Goal: Use online tool/utility

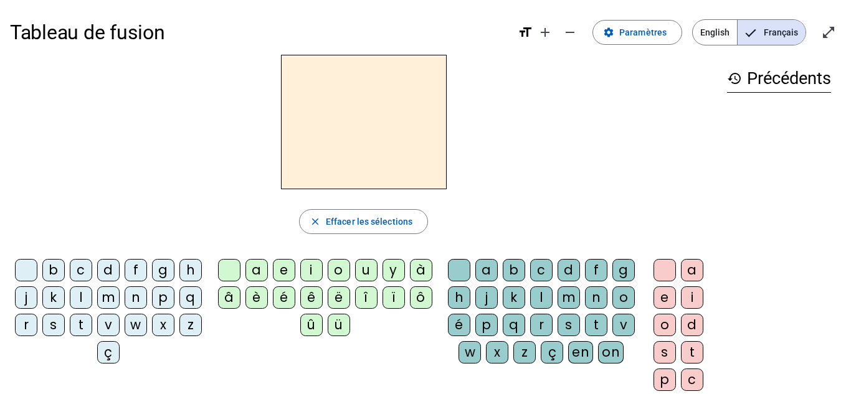
click at [120, 295] on div "m" at bounding box center [108, 298] width 22 height 22
click at [255, 275] on div "a" at bounding box center [256, 270] width 22 height 22
click at [553, 293] on div "l" at bounding box center [541, 298] width 22 height 22
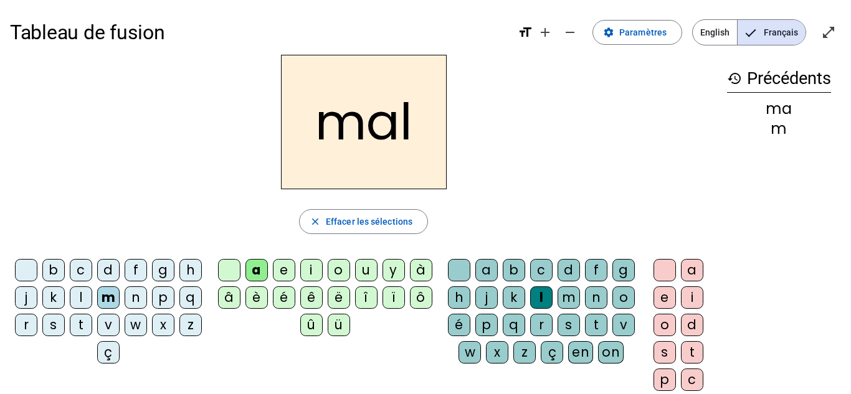
click at [310, 269] on div "i" at bounding box center [311, 270] width 22 height 22
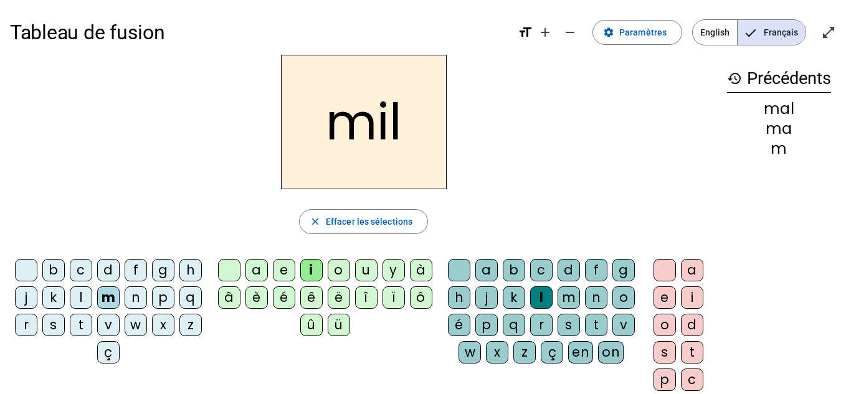
click at [65, 328] on div "s" at bounding box center [53, 325] width 22 height 22
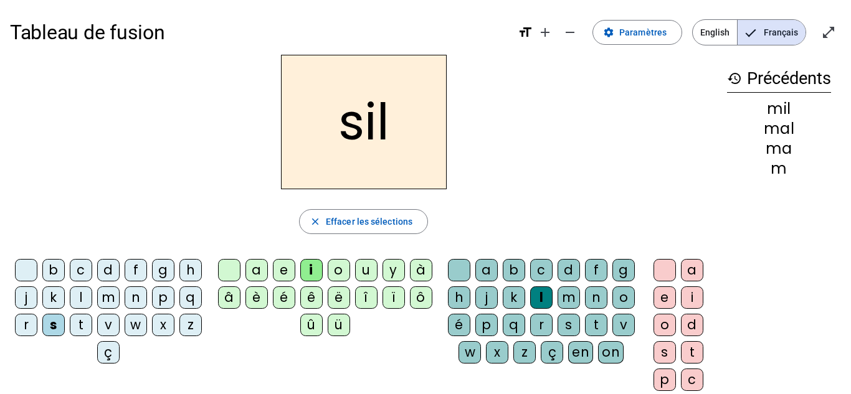
click at [470, 277] on div at bounding box center [459, 270] width 22 height 22
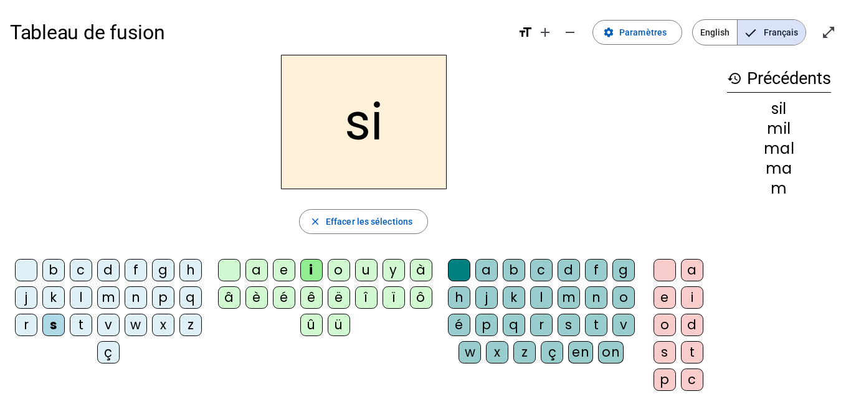
click at [147, 298] on div "n" at bounding box center [136, 298] width 22 height 22
click at [284, 275] on div "e" at bounding box center [284, 270] width 22 height 22
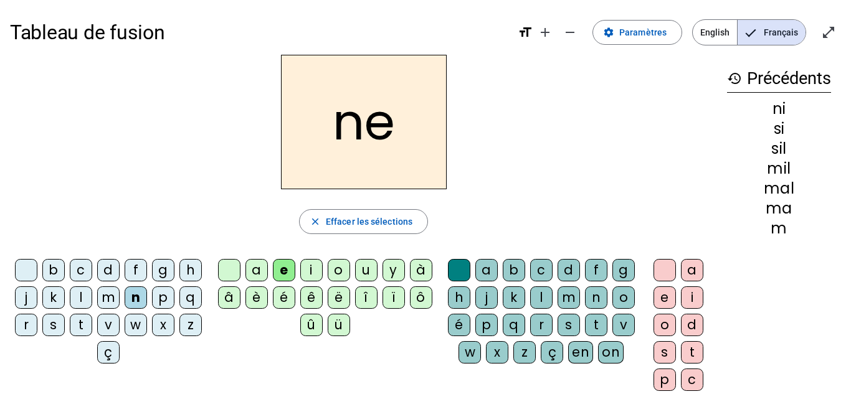
click at [65, 326] on div "s" at bounding box center [53, 325] width 22 height 22
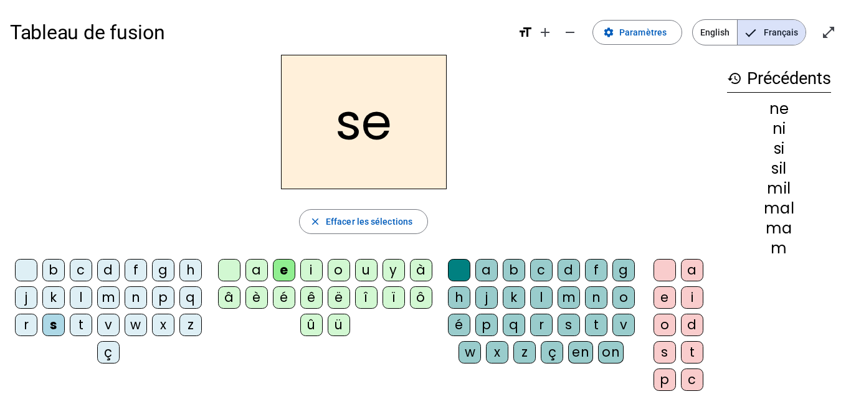
click at [259, 274] on div "a" at bounding box center [256, 270] width 22 height 22
click at [359, 270] on div "u" at bounding box center [366, 270] width 22 height 22
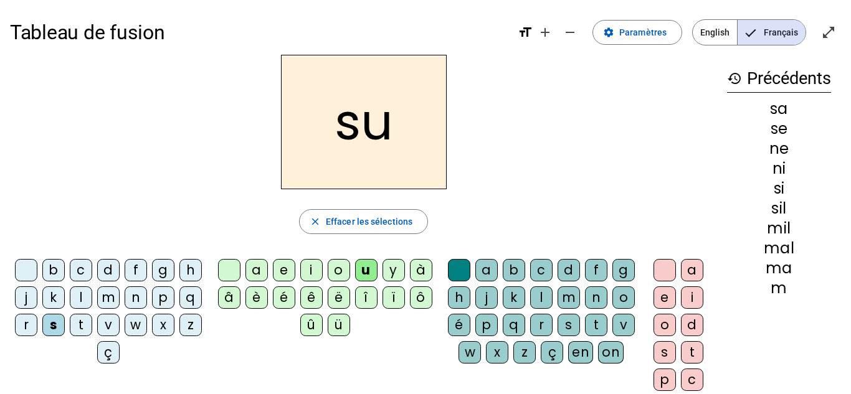
click at [92, 298] on div "l" at bounding box center [81, 298] width 22 height 22
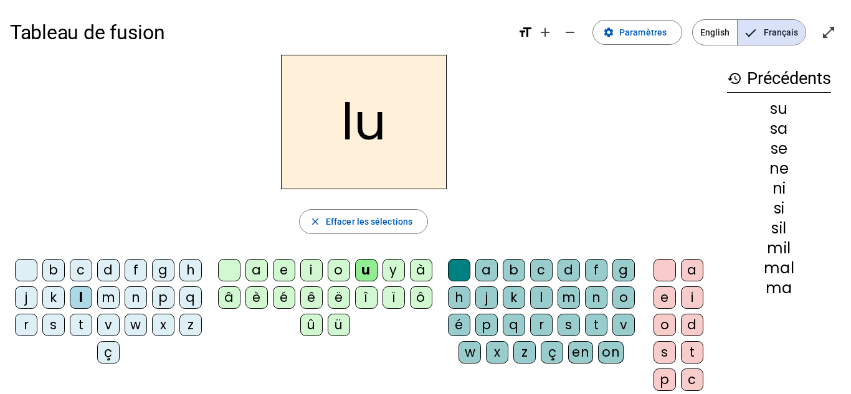
click at [120, 269] on div "d" at bounding box center [108, 270] width 22 height 22
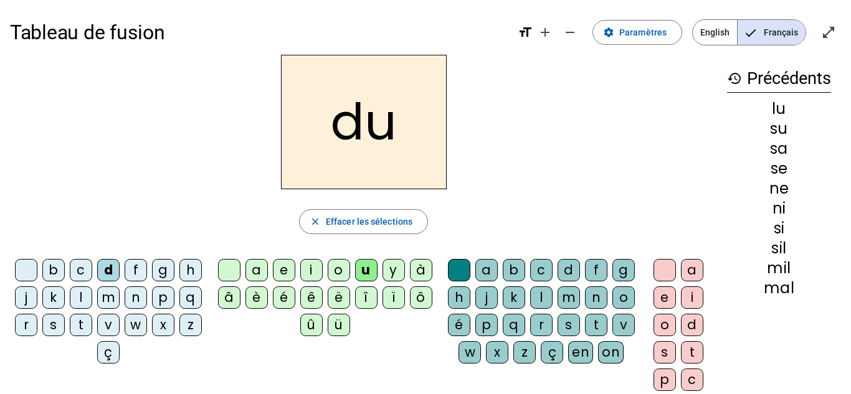
click at [147, 303] on div "n" at bounding box center [136, 298] width 22 height 22
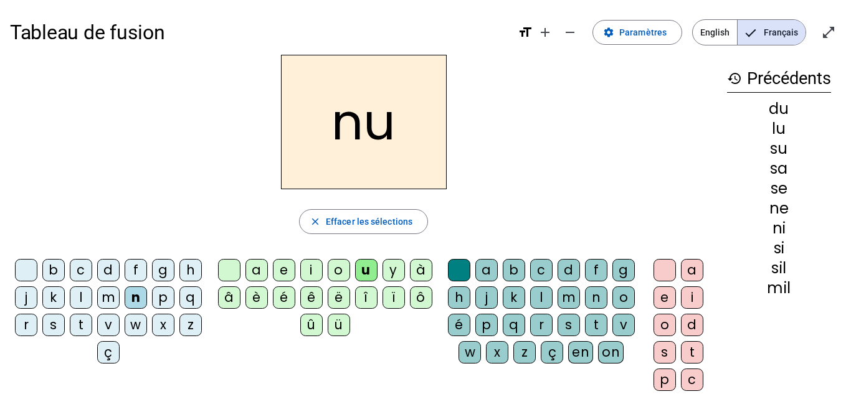
click at [553, 297] on div "l" at bounding box center [541, 298] width 22 height 22
